Goal: Check status

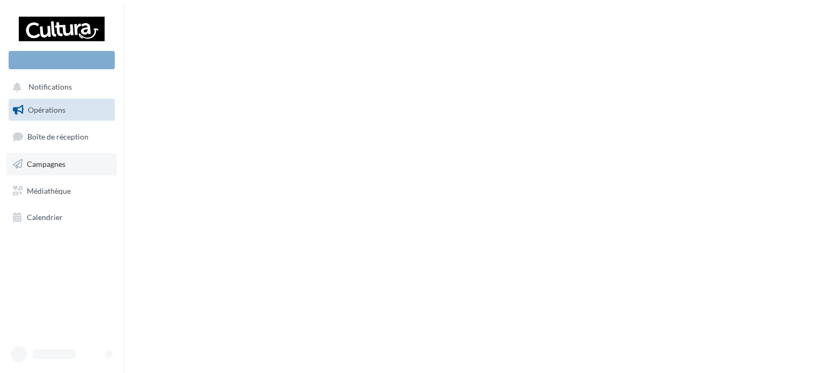
click at [62, 171] on link "Campagnes" at bounding box center [61, 164] width 110 height 23
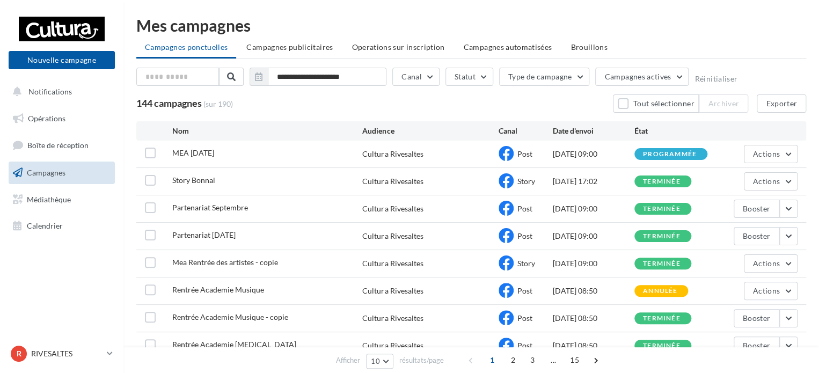
click at [504, 99] on div "144 campagnes (sur 190) Tout sélectionner Archiver Exporter" at bounding box center [470, 103] width 669 height 18
click at [778, 150] on span "Actions" at bounding box center [766, 153] width 27 height 9
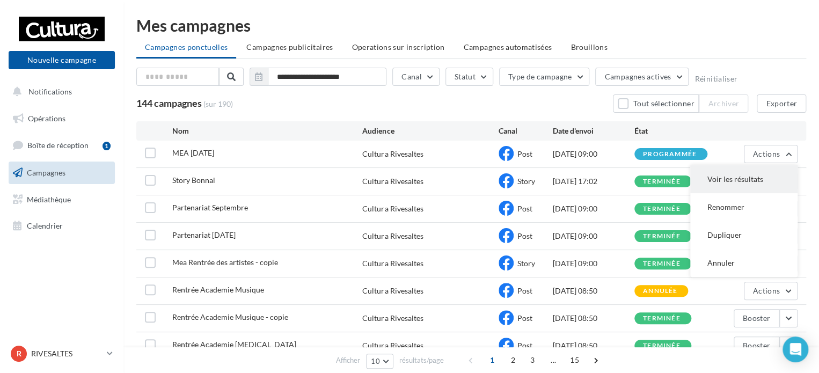
click at [743, 173] on button "Voir les résultats" at bounding box center [743, 179] width 107 height 28
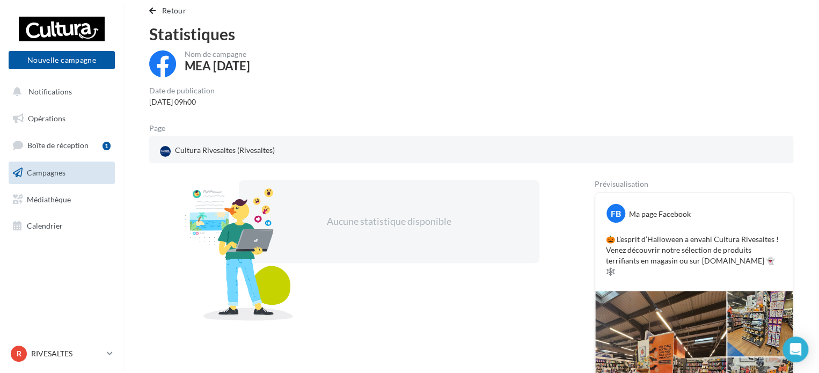
click at [561, 231] on div "Aucune statistique disponible Prévisualisation FB Ma page Facebook 🎃 L’esprit d…" at bounding box center [471, 341] width 644 height 322
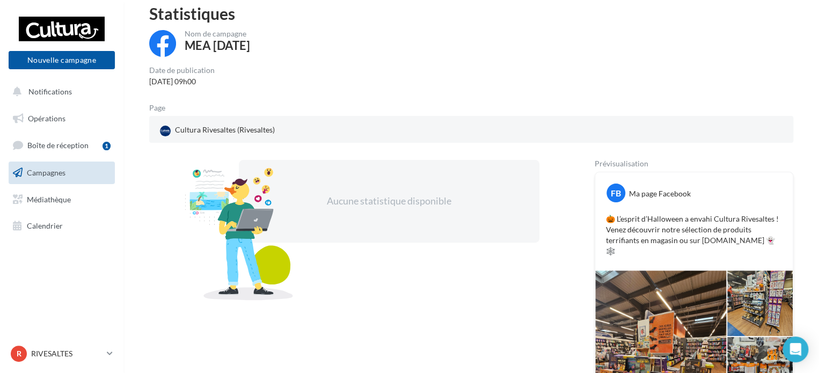
scroll to position [45, 0]
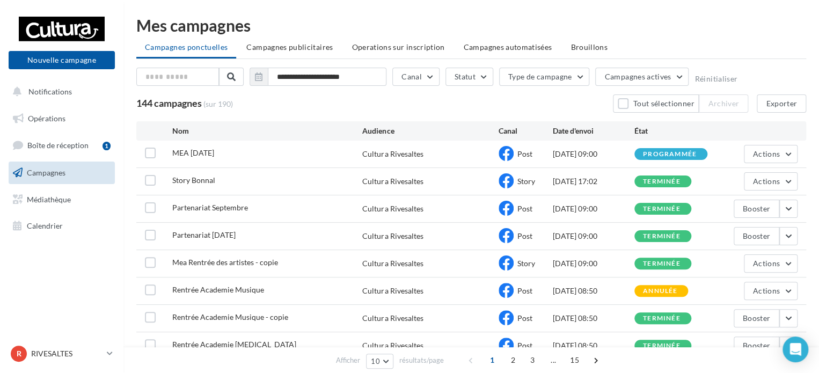
drag, startPoint x: 557, startPoint y: 180, endPoint x: 596, endPoint y: 177, distance: 39.3
click at [596, 177] on div "[DATE] 17:02" at bounding box center [593, 181] width 82 height 11
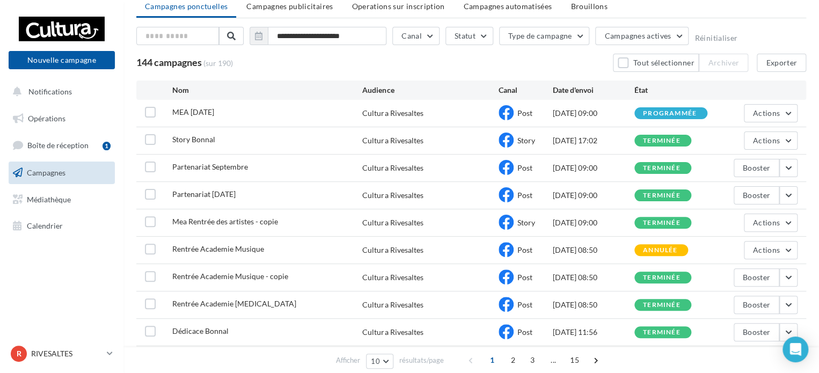
scroll to position [43, 0]
